Goal: Information Seeking & Learning: Learn about a topic

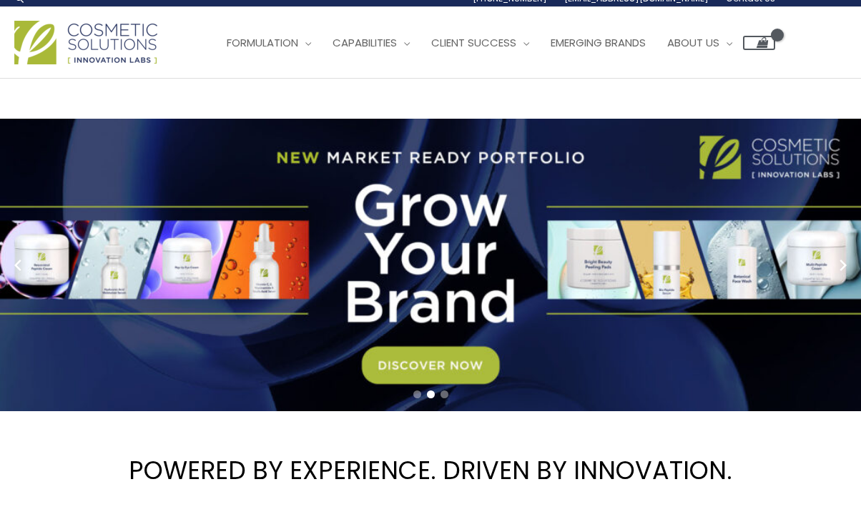
scroll to position [10, 0]
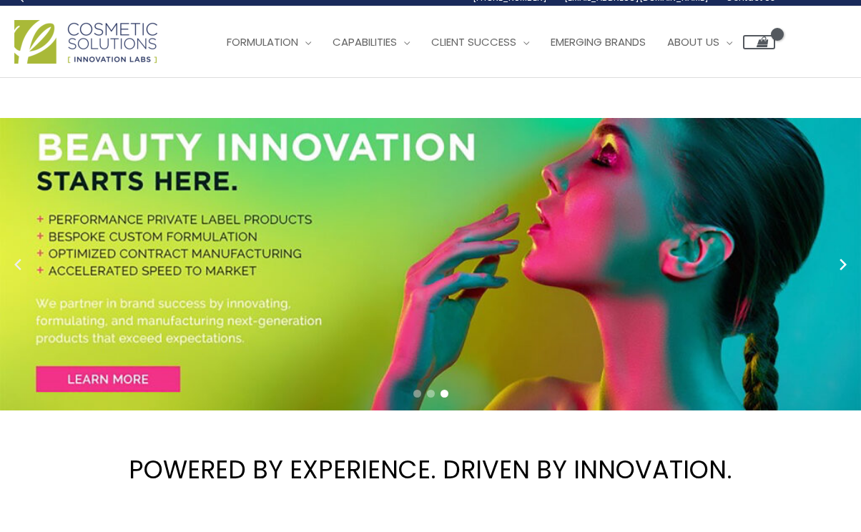
click at [21, 261] on circle "Previous slide" at bounding box center [19, 264] width 20 height 20
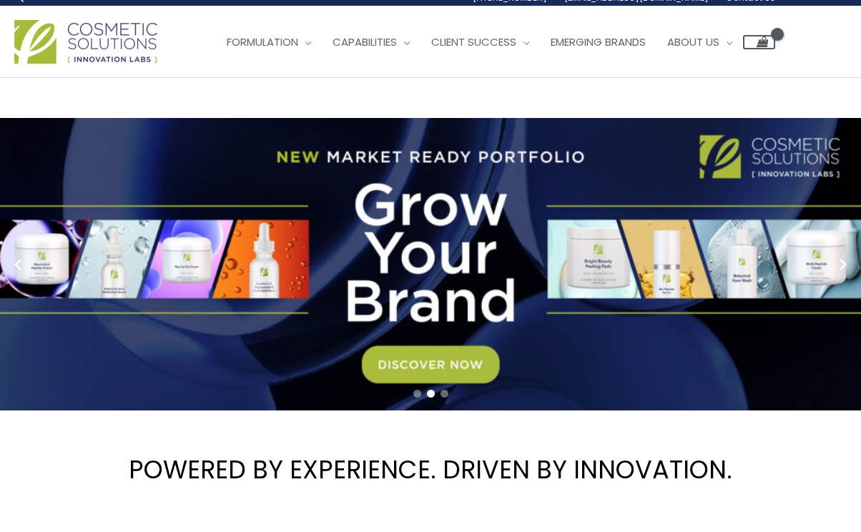
click at [394, 357] on link "2 / 3" at bounding box center [430, 264] width 861 height 292
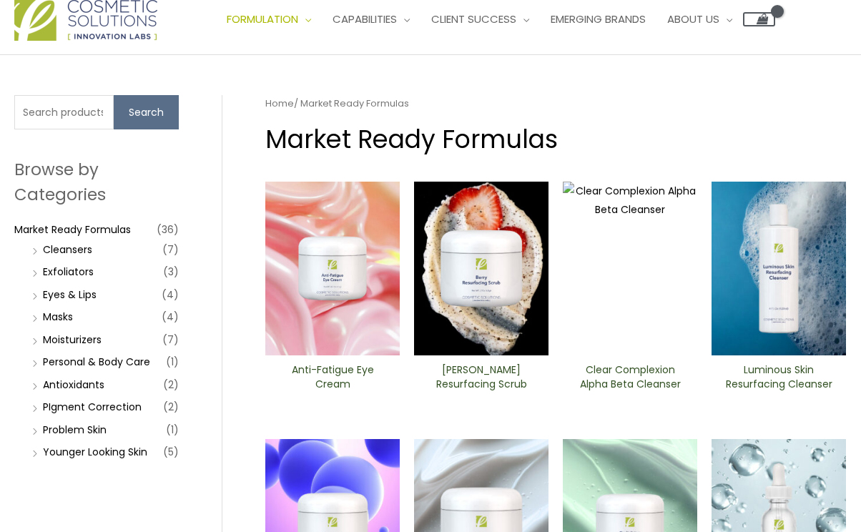
scroll to position [36, 0]
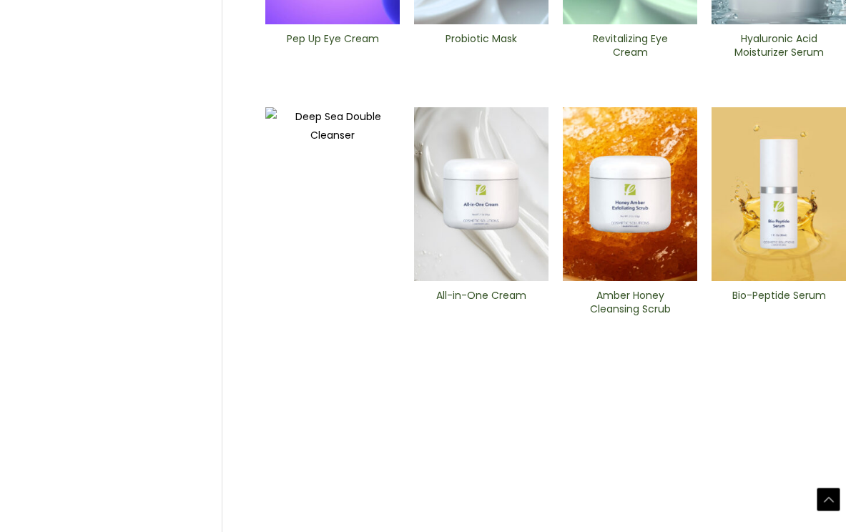
click at [394, 357] on ul "Anti-Fatigue Eye Cream [PERSON_NAME] Resurfacing Scrub Clear Complexion Alpha B…" at bounding box center [555, 427] width 580 height 1669
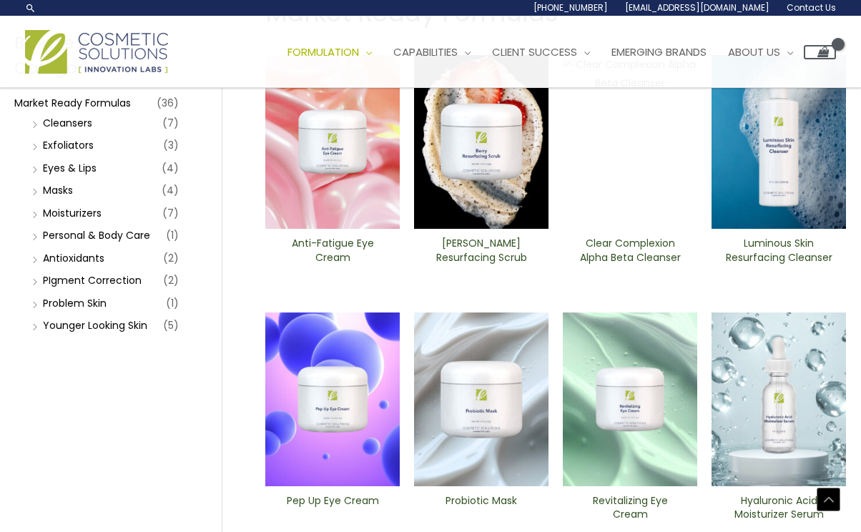
scroll to position [0, 0]
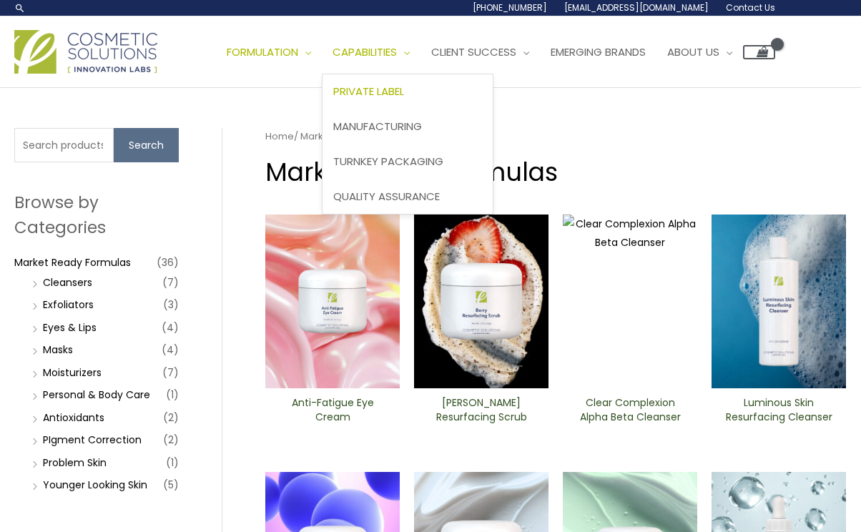
click at [404, 92] on span "Private Label" at bounding box center [368, 91] width 71 height 15
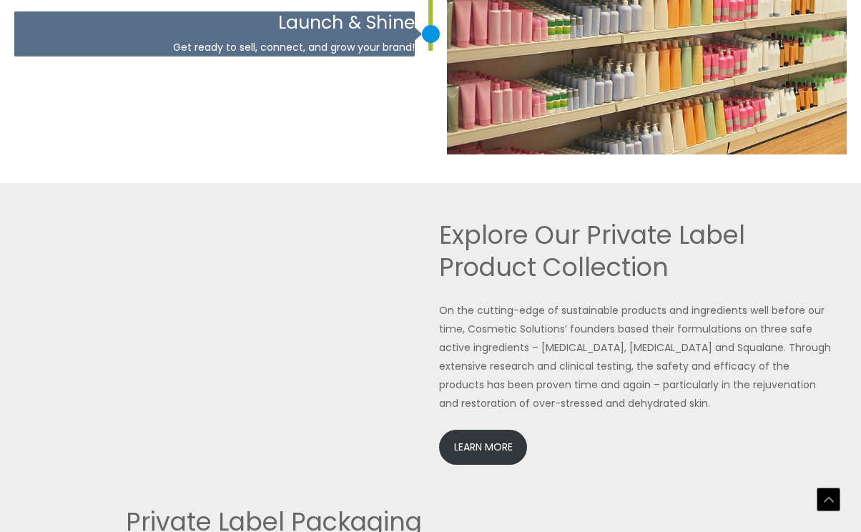
scroll to position [2954, 0]
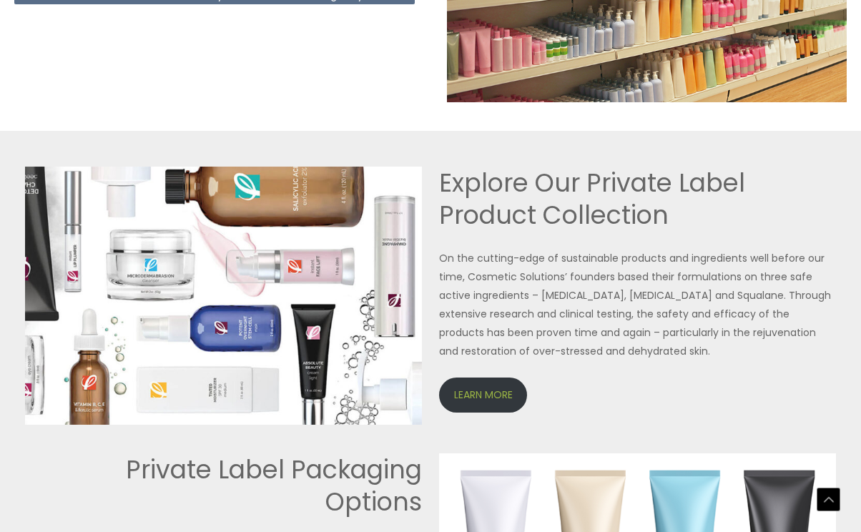
click at [485, 400] on link "LEARN MORE" at bounding box center [483, 394] width 88 height 35
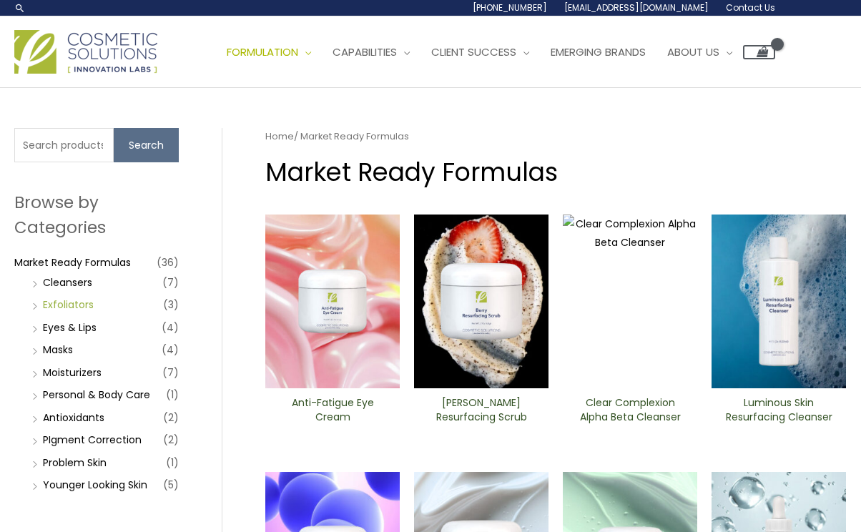
click at [59, 304] on link "Exfoliators" at bounding box center [68, 304] width 51 height 14
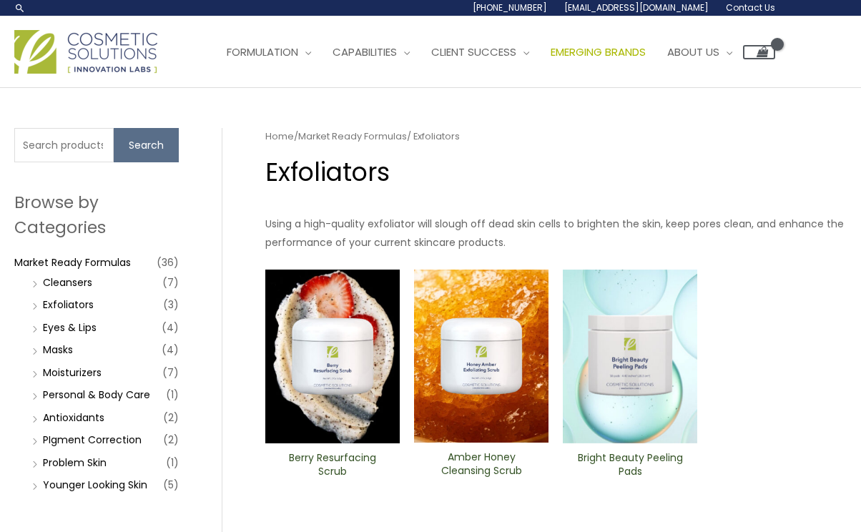
click at [627, 56] on span "Emerging Brands" at bounding box center [597, 51] width 95 height 15
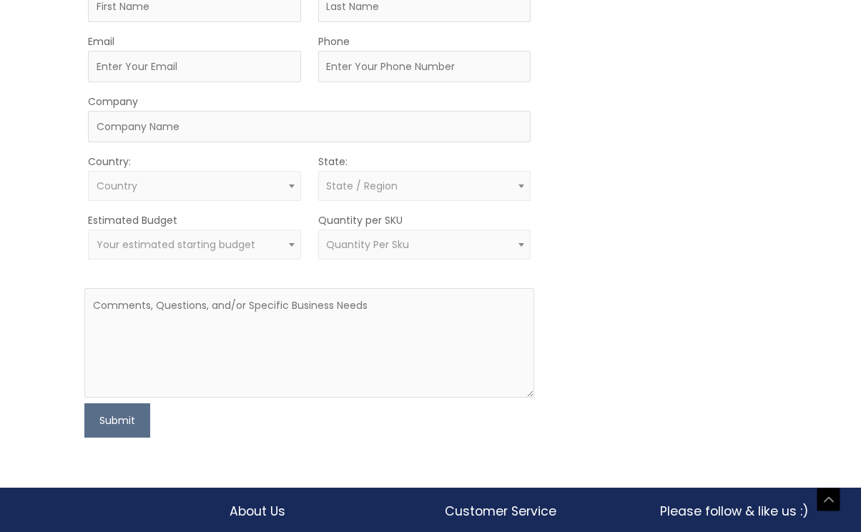
scroll to position [956, 0]
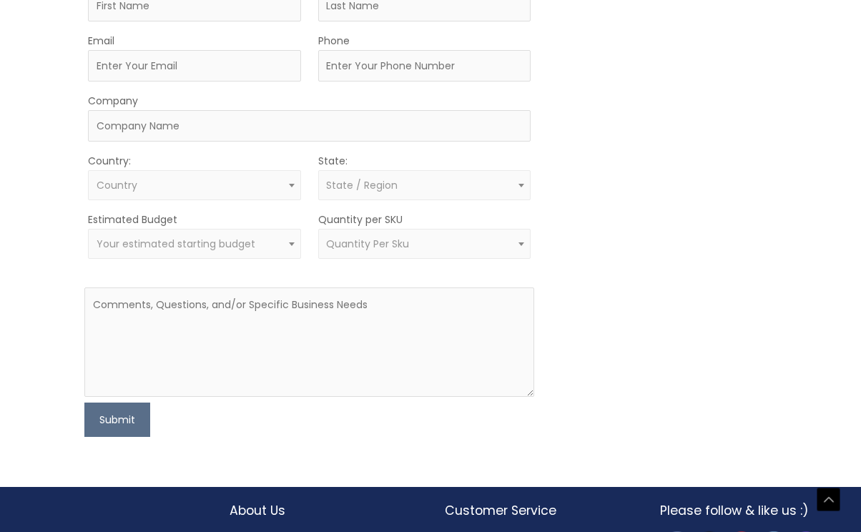
click at [290, 247] on span at bounding box center [291, 243] width 17 height 19
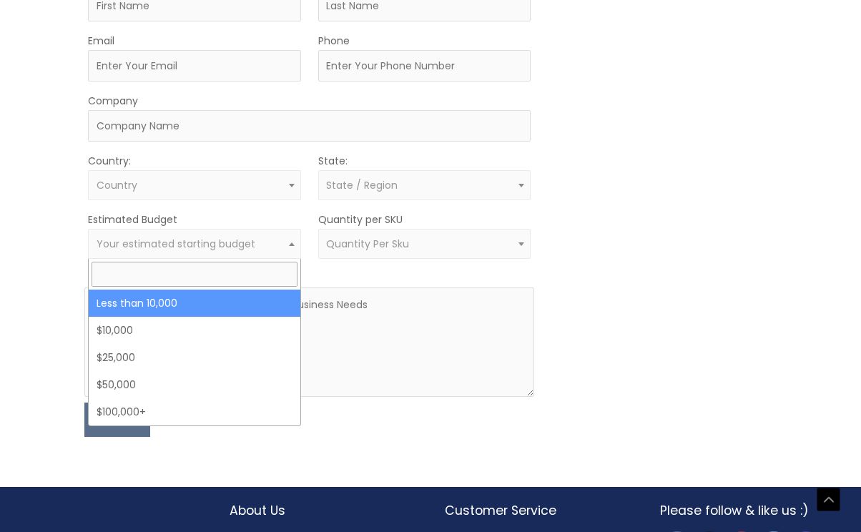
click at [525, 243] on span at bounding box center [520, 243] width 17 height 19
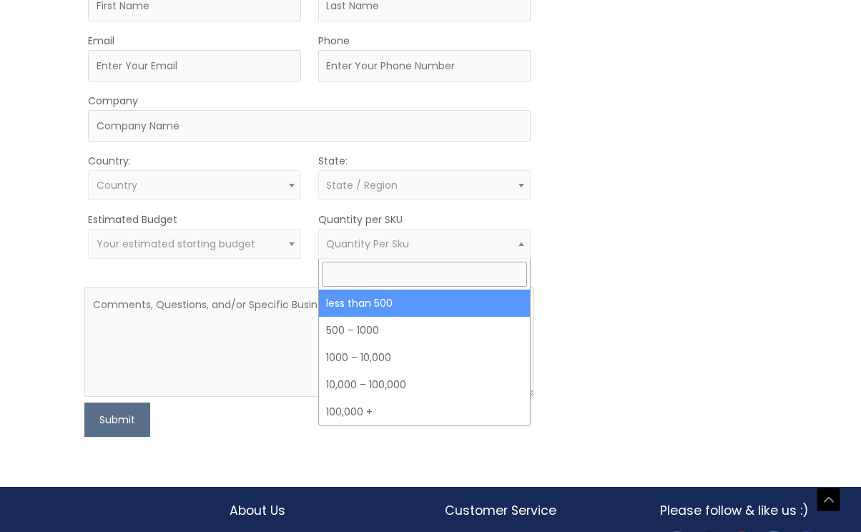
click at [643, 302] on div "MOQ TRIGGER STEP 2 TRIGGER" at bounding box center [663, 203] width 224 height 465
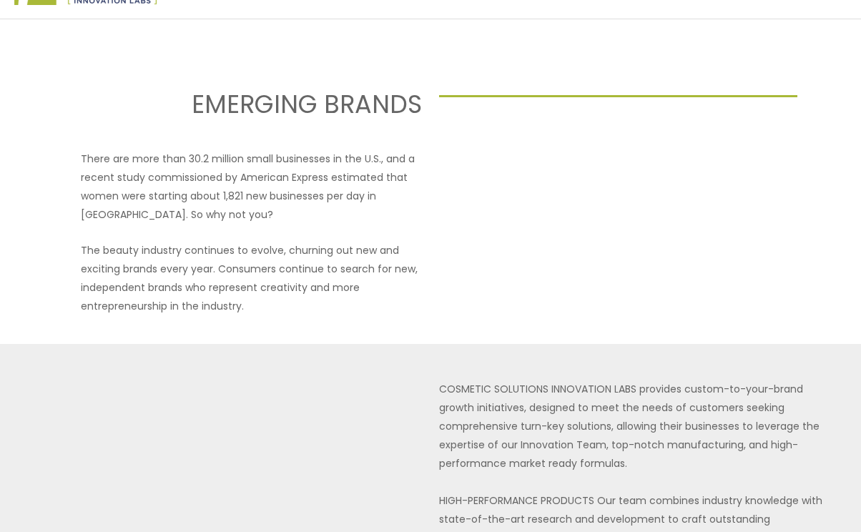
scroll to position [0, 0]
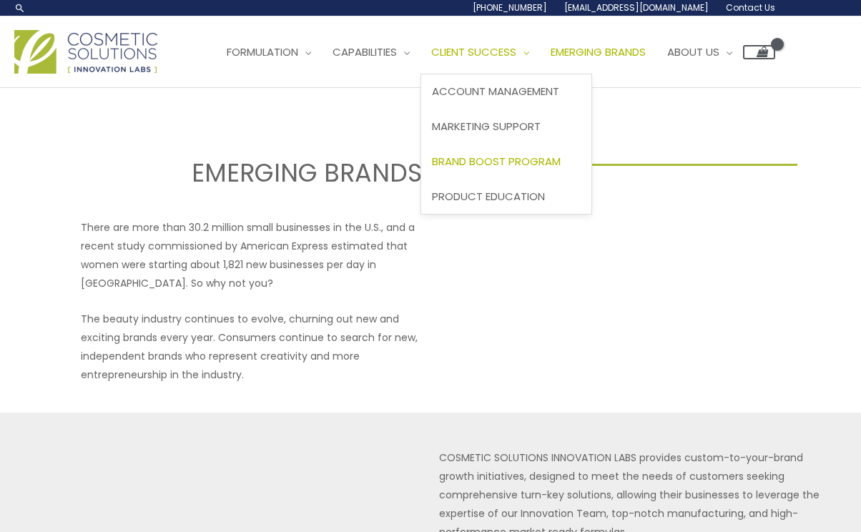
click at [553, 167] on span "Brand Boost Program" at bounding box center [496, 161] width 129 height 15
